Goal: Transaction & Acquisition: Purchase product/service

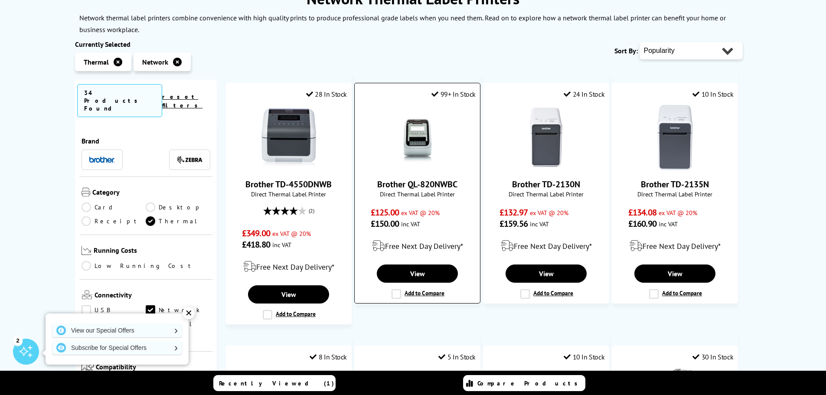
click at [414, 150] on img at bounding box center [417, 137] width 65 height 65
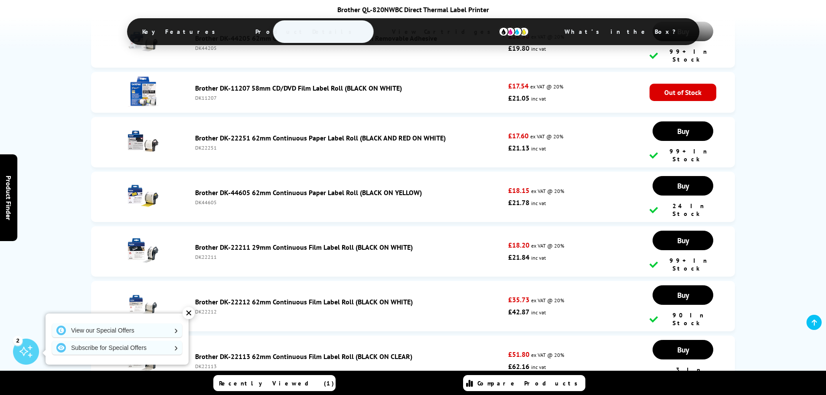
scroll to position [2126, 0]
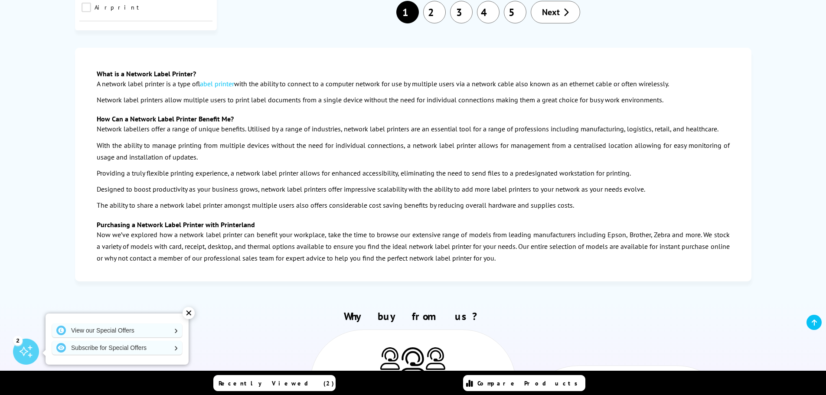
scroll to position [925, 0]
